Goal: Transaction & Acquisition: Subscribe to service/newsletter

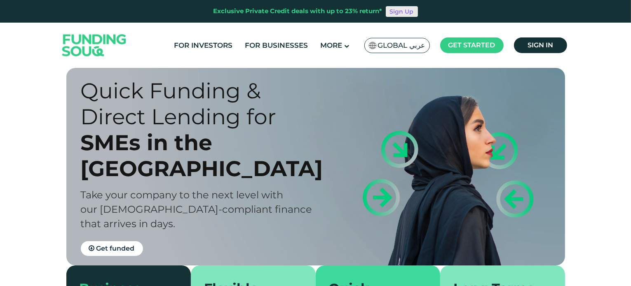
click at [408, 9] on link "Sign Up" at bounding box center [401, 11] width 32 height 11
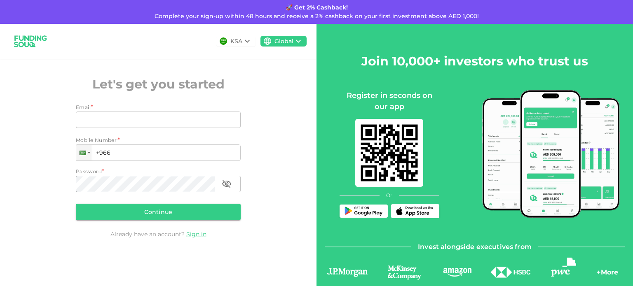
click at [243, 44] on icon at bounding box center [247, 41] width 10 height 10
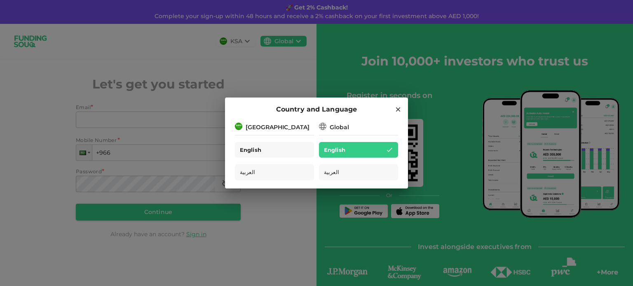
click at [273, 154] on div "English" at bounding box center [274, 150] width 79 height 16
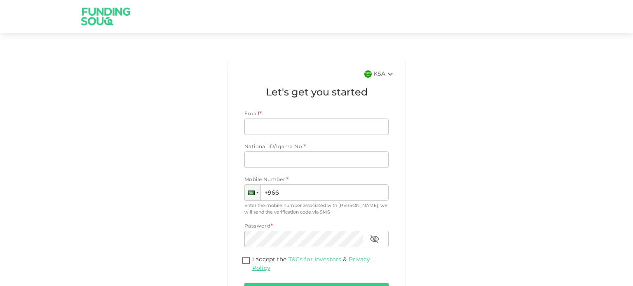
click at [387, 73] on icon at bounding box center [390, 74] width 10 height 10
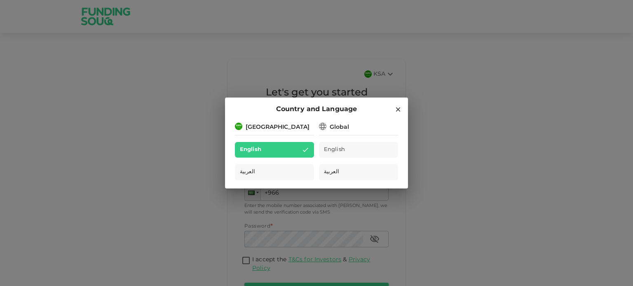
click at [399, 108] on icon at bounding box center [397, 109] width 7 height 7
